Goal: Communication & Community: Answer question/provide support

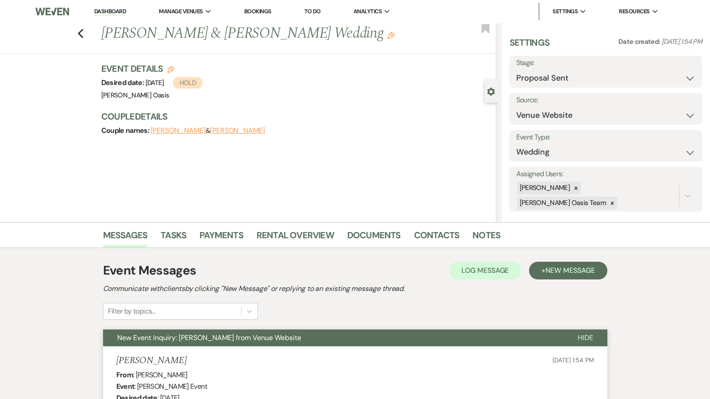
select select "6"
select select "5"
click at [82, 33] on icon "Previous" at bounding box center [80, 33] width 7 height 11
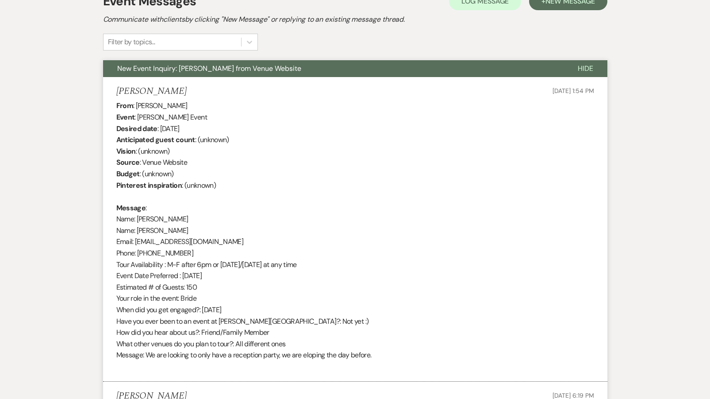
select select "6"
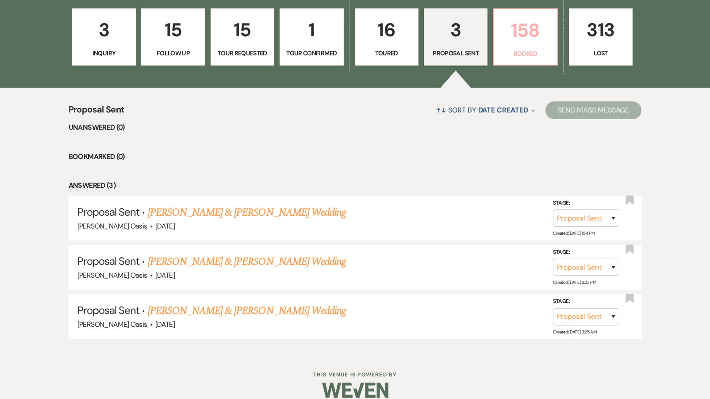
click at [523, 54] on link "158 Booked" at bounding box center [525, 37] width 65 height 58
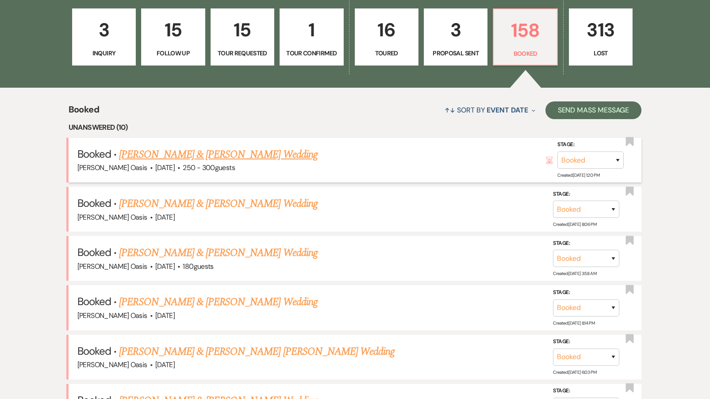
click at [180, 150] on link "[PERSON_NAME] & [PERSON_NAME] Wedding" at bounding box center [218, 154] width 198 height 16
select select "1"
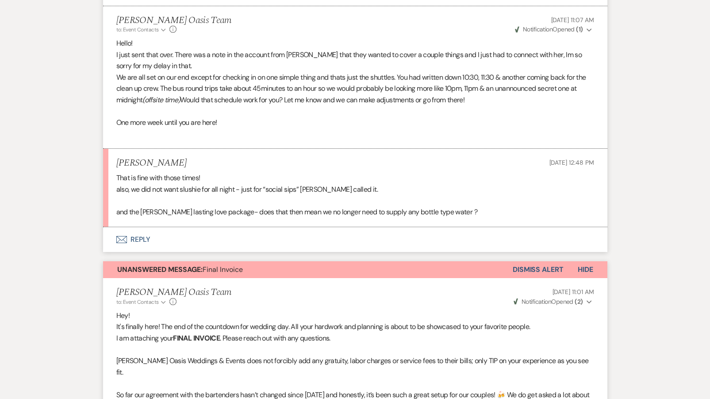
scroll to position [446, 0]
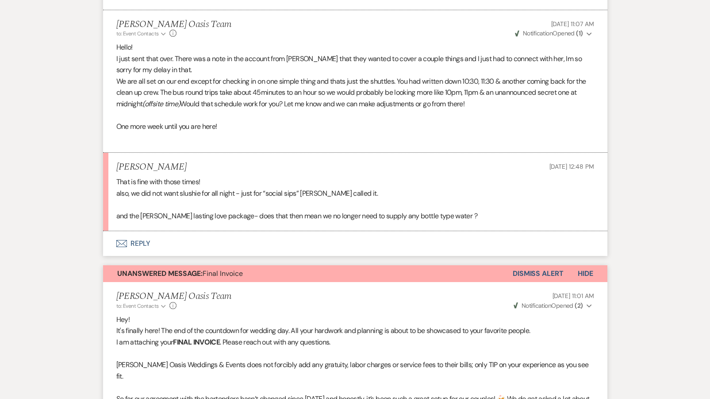
click at [205, 235] on button "Envelope Reply" at bounding box center [355, 243] width 504 height 25
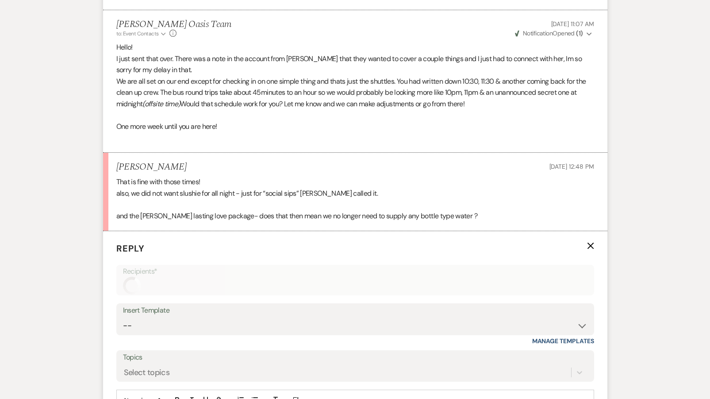
scroll to position [603, 0]
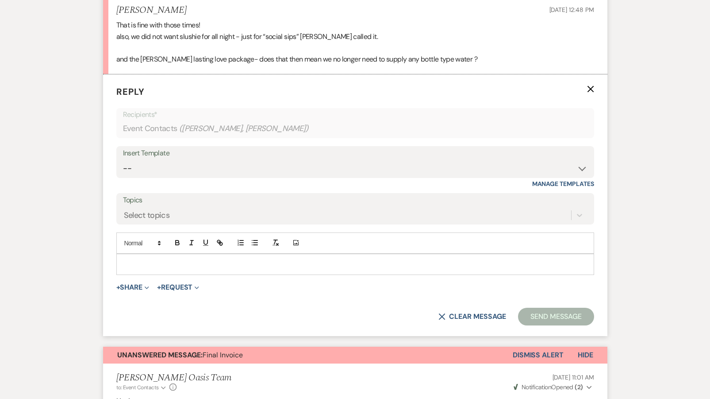
click at [158, 259] on p at bounding box center [355, 264] width 464 height 10
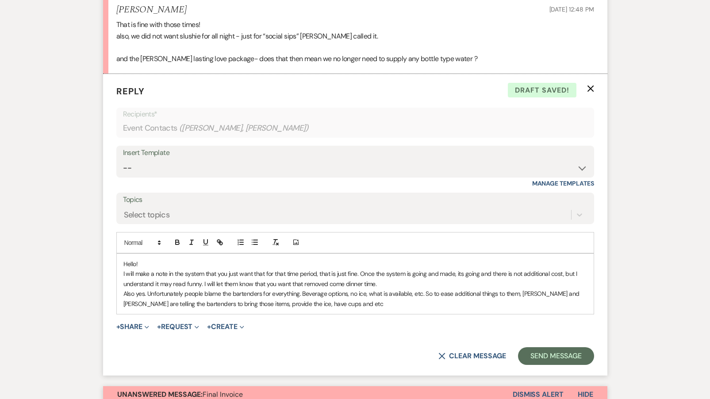
click at [360, 269] on p "I will make a note in the system that you just want that for that time period, …" at bounding box center [355, 279] width 464 height 20
drag, startPoint x: 382, startPoint y: 279, endPoint x: 362, endPoint y: 262, distance: 26.1
click at [362, 269] on p "I will make a note in the system that you just want that for that time period, …" at bounding box center [355, 279] width 464 height 20
click at [188, 238] on icon "button" at bounding box center [192, 242] width 8 height 8
click at [443, 269] on em "Once the system is going and made, its going and there is not additional cost, …" at bounding box center [350, 278] width 454 height 18
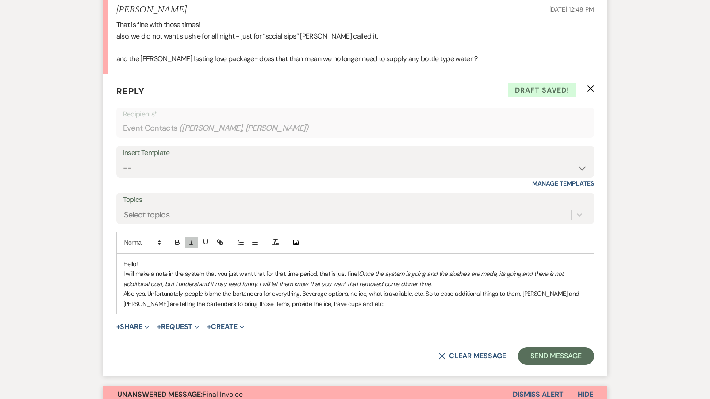
click at [570, 269] on p "I will make a note in the system that you just want that for that time period, …" at bounding box center [355, 279] width 464 height 20
click at [439, 279] on p "I will make a note in the system that you just want that for that time period, …" at bounding box center [355, 279] width 464 height 20
